Goal: Task Accomplishment & Management: Complete application form

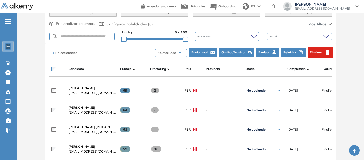
scroll to position [105, 0]
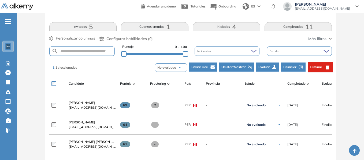
click at [322, 68] on span "Eliminar" at bounding box center [316, 67] width 12 height 5
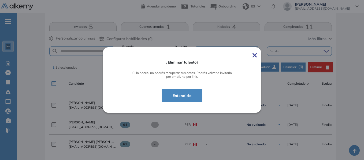
click at [192, 94] on span "Entendido" at bounding box center [182, 96] width 28 height 6
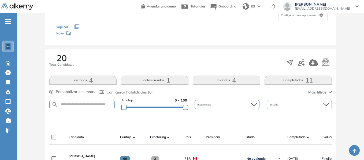
scroll to position [0, 0]
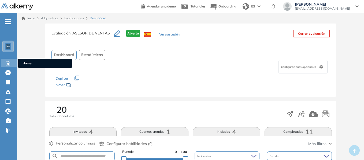
click at [10, 61] on icon at bounding box center [7, 62] width 9 height 6
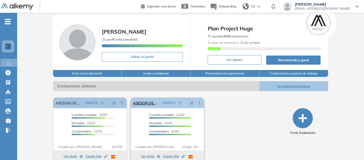
scroll to position [24, 0]
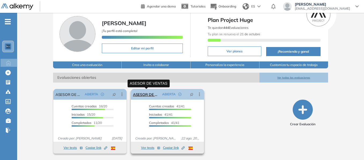
click at [145, 95] on link "ASESOR DE VENTAS" at bounding box center [146, 94] width 27 height 11
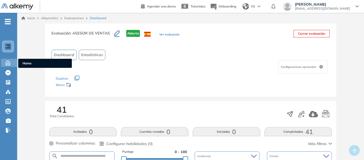
click at [6, 63] on icon at bounding box center [7, 62] width 9 height 6
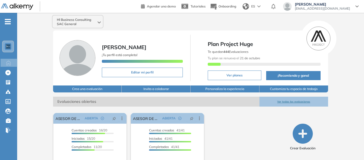
drag, startPoint x: 215, startPoint y: 25, endPoint x: 189, endPoint y: 49, distance: 35.1
click at [215, 25] on div "Hl Business Consulting SAC General" at bounding box center [190, 21] width 281 height 13
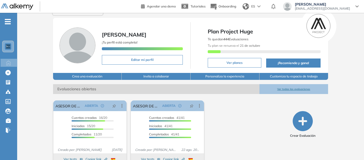
scroll to position [24, 0]
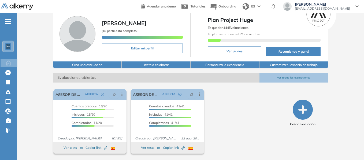
click at [232, 83] on span "Evaluaciones abiertas" at bounding box center [156, 78] width 206 height 10
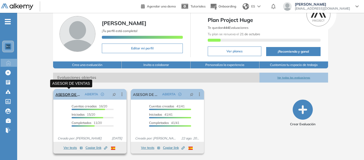
click at [72, 94] on link "ASESOR DE VENTAS" at bounding box center [68, 94] width 27 height 11
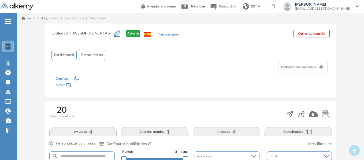
scroll to position [80, 0]
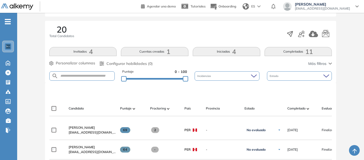
click at [241, 33] on div "20 Total Candidatos" at bounding box center [190, 34] width 282 height 18
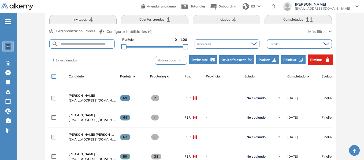
scroll to position [86, 0]
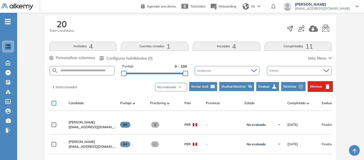
click at [320, 87] on span "Eliminar" at bounding box center [316, 86] width 12 height 5
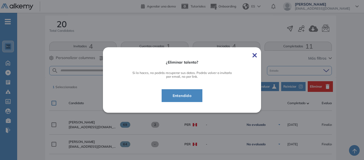
click at [191, 96] on span "Entendido" at bounding box center [182, 96] width 28 height 6
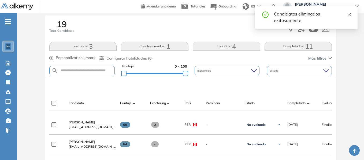
click at [349, 14] on icon "close" at bounding box center [350, 15] width 4 height 4
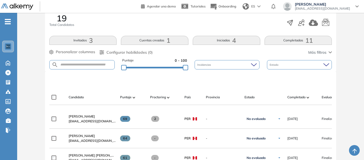
scroll to position [32, 0]
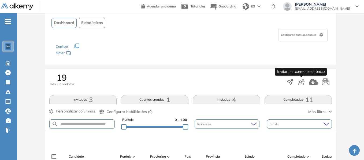
click at [301, 84] on icon "button" at bounding box center [301, 82] width 6 height 6
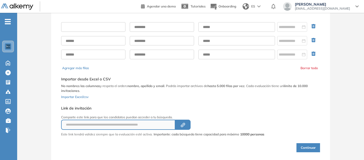
drag, startPoint x: 81, startPoint y: 27, endPoint x: 90, endPoint y: 27, distance: 8.3
click at [81, 27] on input "text" at bounding box center [93, 27] width 64 height 10
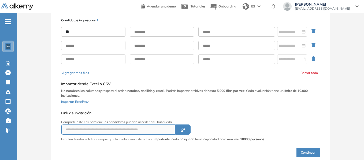
type input "*"
type input "**********"
click at [147, 30] on input "text" at bounding box center [162, 32] width 64 height 10
type input "**********"
click at [208, 29] on input "text" at bounding box center [236, 32] width 77 height 10
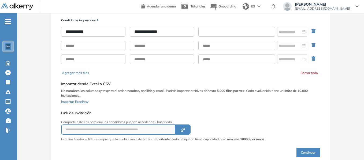
click at [212, 31] on input "text" at bounding box center [236, 32] width 77 height 10
paste input "**********"
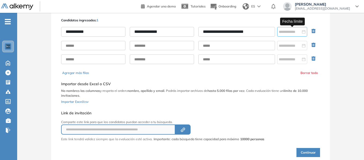
type input "**********"
click at [286, 31] on input at bounding box center [290, 32] width 22 height 6
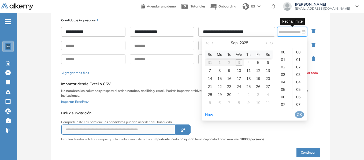
type input "**********"
click at [249, 62] on div "4" at bounding box center [248, 62] width 6 height 6
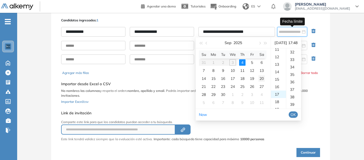
scroll to position [360, 0]
click at [278, 97] on div "23" at bounding box center [278, 97] width 15 height 8
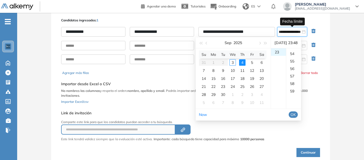
scroll to position [440, 0]
click at [295, 55] on div "59" at bounding box center [293, 55] width 15 height 8
type input "**********"
drag, startPoint x: 300, startPoint y: 113, endPoint x: 299, endPoint y: 115, distance: 3.1
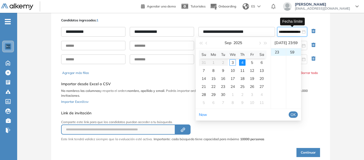
click at [296, 113] on span "OK" at bounding box center [292, 115] width 5 height 6
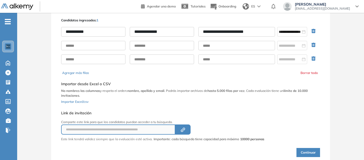
click at [313, 45] on icon "button" at bounding box center [313, 45] width 4 height 4
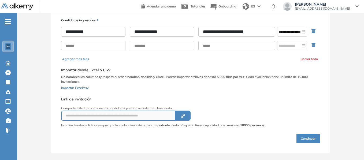
click at [313, 45] on icon "button" at bounding box center [314, 46] width 6 height 6
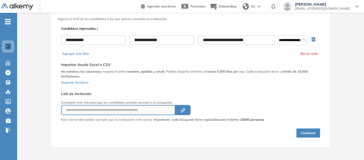
click at [64, 40] on input "**********" at bounding box center [93, 40] width 64 height 10
click at [310, 132] on button "Continuar" at bounding box center [308, 133] width 24 height 9
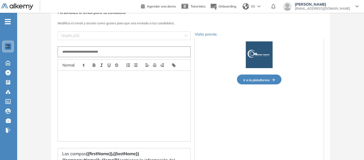
type input "**********"
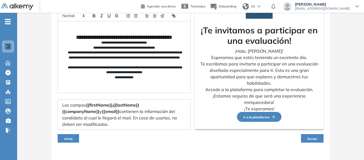
scroll to position [81, 0]
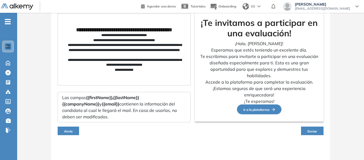
click at [312, 133] on button "Enviar" at bounding box center [312, 131] width 23 height 9
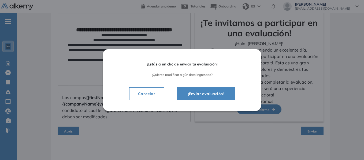
click at [214, 95] on span "¡Enviar evaluación!" at bounding box center [206, 94] width 44 height 6
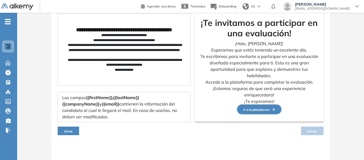
scroll to position [76, 0]
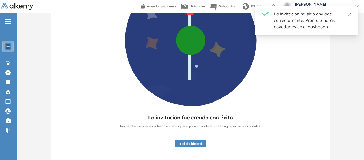
click at [351, 14] on icon "close" at bounding box center [350, 15] width 4 height 4
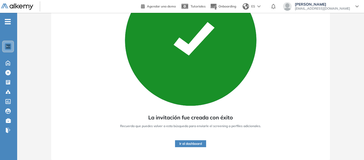
click at [188, 145] on button "Ir al dashboard" at bounding box center [190, 144] width 31 height 7
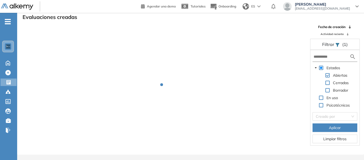
scroll to position [13, 0]
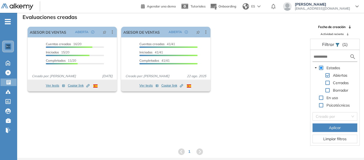
click at [260, 47] on div "El proctoring será activado ¡Importante!: Los usuarios que ya realizaron la eva…" at bounding box center [165, 59] width 280 height 69
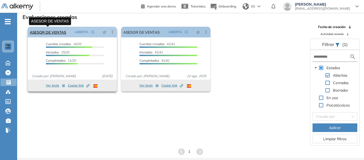
click at [51, 33] on link "ASESOR DE VENTAS" at bounding box center [48, 32] width 36 height 11
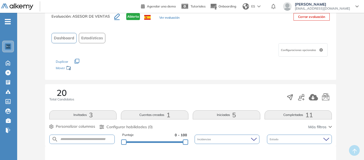
scroll to position [54, 0]
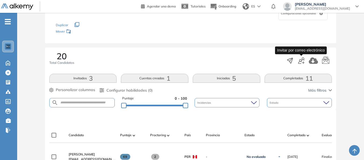
click at [302, 60] on icon "button" at bounding box center [301, 61] width 6 height 6
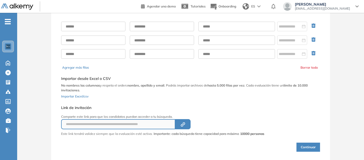
scroll to position [20, 0]
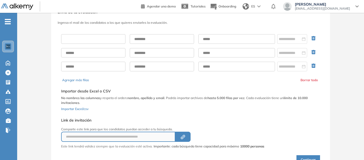
click at [93, 40] on input "text" at bounding box center [93, 39] width 64 height 10
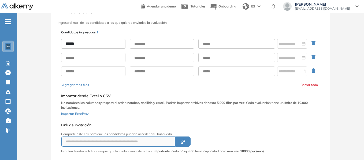
type input "*****"
click at [140, 46] on input "text" at bounding box center [162, 44] width 64 height 10
type input "*****"
click at [207, 43] on input "text" at bounding box center [236, 44] width 77 height 10
type input "*"
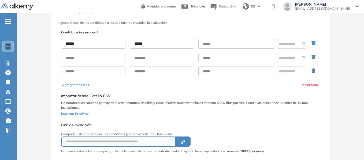
click at [150, 42] on input "*****" at bounding box center [162, 44] width 64 height 10
type input "**********"
click at [180, 24] on h3 "Ingresa el mail de los candidatos a los que quieres enviarles la evaluación." at bounding box center [191, 23] width 266 height 4
click at [219, 43] on input "text" at bounding box center [236, 44] width 77 height 10
paste input "**********"
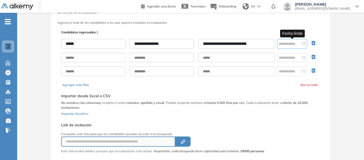
type input "**********"
click at [288, 45] on input at bounding box center [290, 44] width 22 height 6
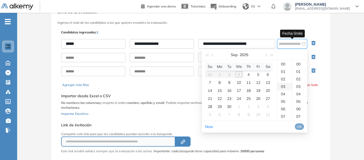
type input "**********"
click at [248, 74] on div "4" at bounding box center [248, 75] width 6 height 6
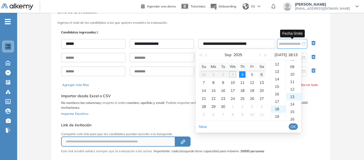
scroll to position [98, 0]
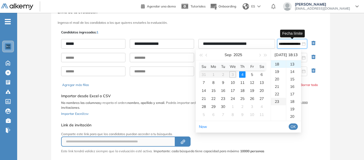
click at [278, 102] on div "23" at bounding box center [278, 102] width 15 height 8
click at [295, 115] on div "59" at bounding box center [293, 115] width 15 height 8
type input "**********"
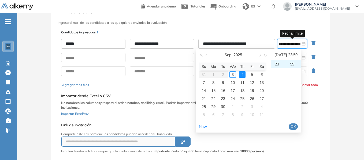
click at [296, 128] on span "OK" at bounding box center [292, 127] width 5 height 6
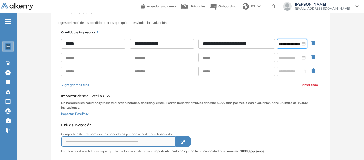
click at [313, 70] on icon "button" at bounding box center [313, 71] width 4 height 4
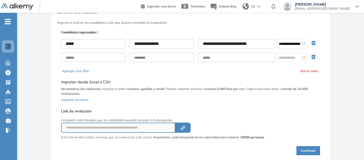
click at [312, 57] on icon "button" at bounding box center [313, 57] width 4 height 4
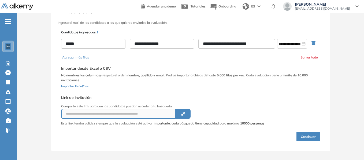
click at [313, 136] on button "Continuar" at bounding box center [308, 137] width 24 height 9
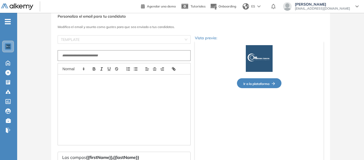
type input "**********"
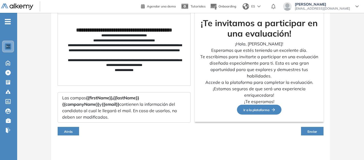
scroll to position [81, 0]
click at [313, 131] on span "Enviar" at bounding box center [312, 132] width 10 height 4
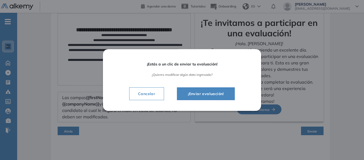
drag, startPoint x: 222, startPoint y: 92, endPoint x: 218, endPoint y: 93, distance: 3.8
click at [222, 92] on span "¡Enviar evaluación!" at bounding box center [206, 94] width 44 height 6
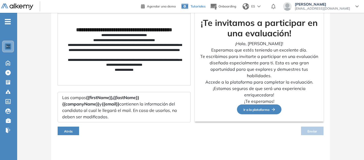
scroll to position [76, 0]
